Goal: Transaction & Acquisition: Book appointment/travel/reservation

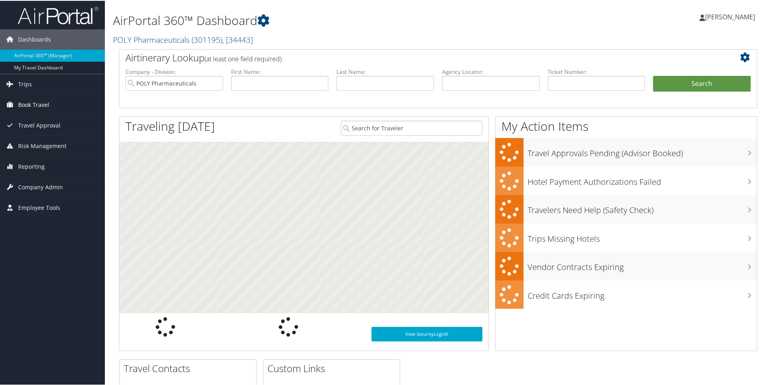
click at [34, 104] on span "Book Travel" at bounding box center [33, 104] width 31 height 20
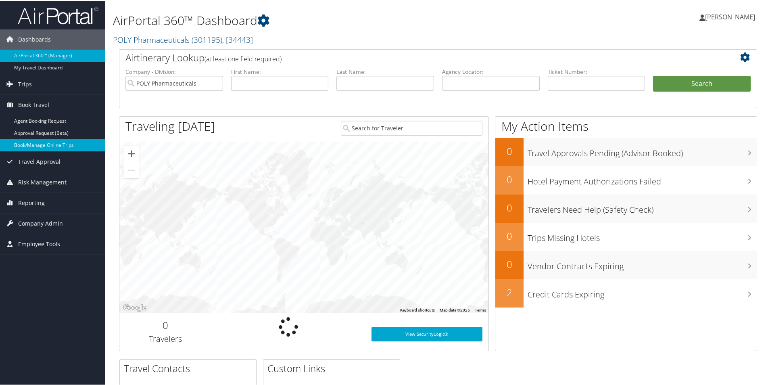
click at [43, 145] on link "Book/Manage Online Trips" at bounding box center [52, 144] width 105 height 12
